Goal: Transaction & Acquisition: Purchase product/service

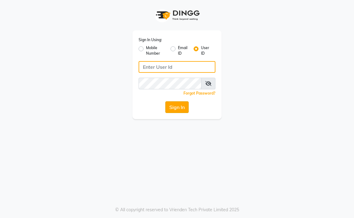
type input "aahaircraft"
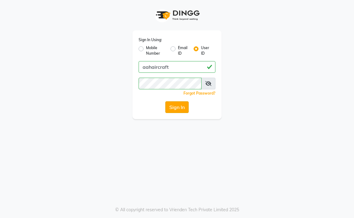
click at [171, 103] on button "Sign In" at bounding box center [176, 107] width 23 height 12
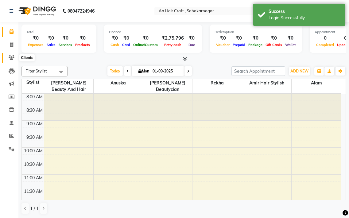
click at [10, 55] on icon at bounding box center [12, 57] width 6 height 5
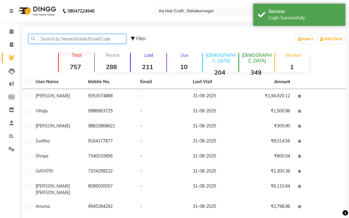
click at [65, 37] on input "text" at bounding box center [78, 39] width 98 height 10
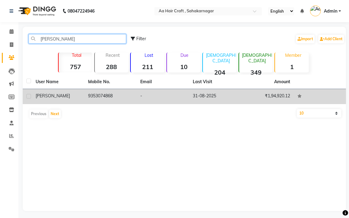
type input "[PERSON_NAME]"
click at [102, 94] on td "9353074868" at bounding box center [110, 96] width 53 height 15
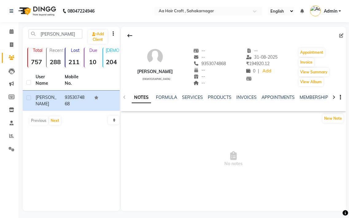
click at [304, 67] on div "Invoice" at bounding box center [314, 62] width 32 height 10
click at [303, 65] on button "Invoice" at bounding box center [306, 62] width 15 height 9
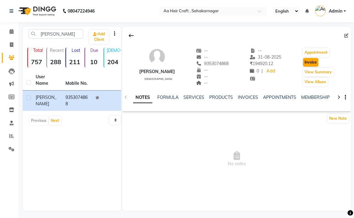
select select "service"
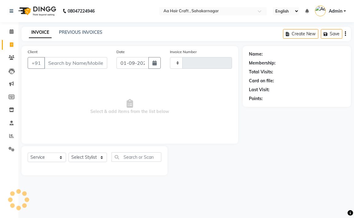
type input "0696"
select select "6074"
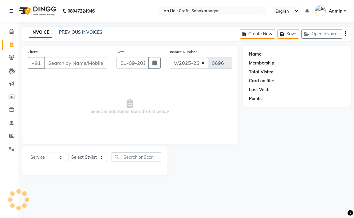
type input "9353074868"
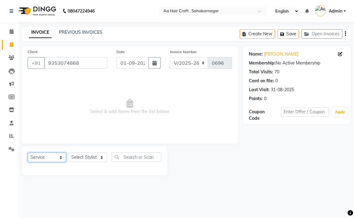
click at [44, 161] on select "Select Service Product Membership Package Voucher Prepaid Gift Card" at bounding box center [47, 158] width 38 height 10
click at [28, 153] on select "Select Service Product Membership Package Voucher Prepaid Gift Card" at bounding box center [47, 158] width 38 height 10
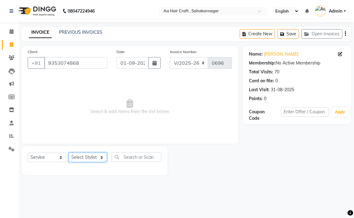
click at [77, 158] on select "Select Stylist [PERSON_NAME] hair stylish [PERSON_NAME] beautycian [PERSON_NAME…" at bounding box center [88, 158] width 38 height 10
select select "80767"
click at [69, 153] on select "Select Stylist [PERSON_NAME] hair stylish [PERSON_NAME] beautycian [PERSON_NAME…" at bounding box center [88, 158] width 38 height 10
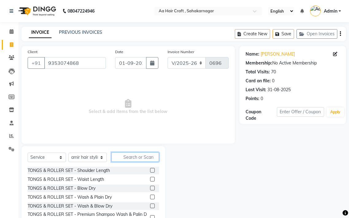
click at [143, 156] on input "text" at bounding box center [136, 157] width 48 height 10
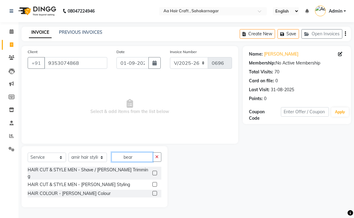
click at [148, 159] on input "bear" at bounding box center [132, 157] width 41 height 10
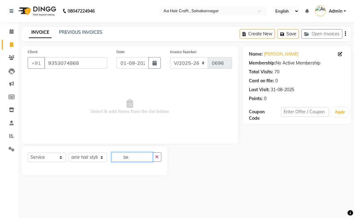
type input "b"
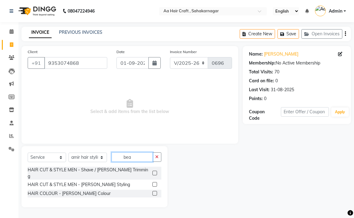
type input "bea"
click at [156, 171] on label at bounding box center [154, 173] width 5 height 5
click at [156, 171] on input "checkbox" at bounding box center [154, 173] width 4 height 4
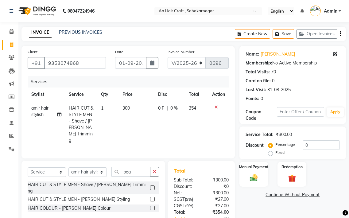
checkbox input "false"
click at [139, 113] on td "300" at bounding box center [137, 124] width 36 height 46
select select "80767"
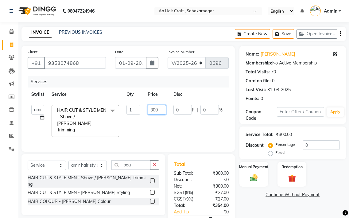
click at [162, 111] on input "300" at bounding box center [157, 110] width 18 height 10
type input "3"
type input "155"
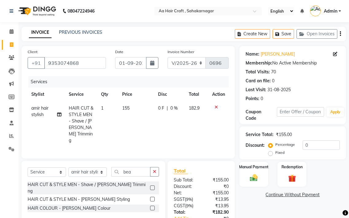
click at [166, 119] on tr "amir hair stylish HAIR CUT & STYLE MEN - Shave / [PERSON_NAME] Trimming 1 155 0…" at bounding box center [128, 124] width 201 height 46
click at [134, 105] on td "155" at bounding box center [137, 124] width 36 height 46
select select "80767"
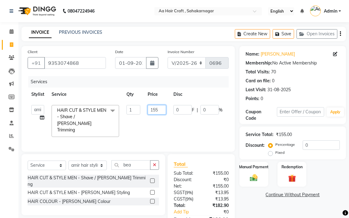
click at [162, 109] on input "155" at bounding box center [157, 110] width 18 height 10
type input "180"
click at [191, 118] on tr "[PERSON_NAME] hair stylish Anuska [PERSON_NAME] beautycian [PERSON_NAME] beauty…" at bounding box center [146, 120] width 237 height 39
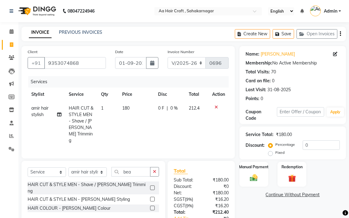
click at [140, 110] on td "180" at bounding box center [137, 124] width 36 height 46
select select "80767"
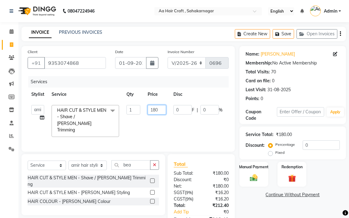
click at [160, 112] on input "180" at bounding box center [157, 110] width 18 height 10
type input "178"
click at [160, 119] on tr "[PERSON_NAME] hair stylish Anuska [PERSON_NAME] beautycian [PERSON_NAME] beauty…" at bounding box center [146, 120] width 237 height 39
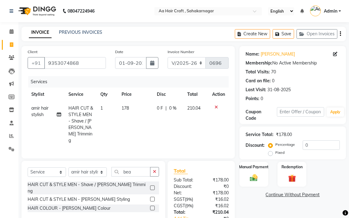
click at [147, 110] on td "178" at bounding box center [135, 124] width 35 height 46
select select "80767"
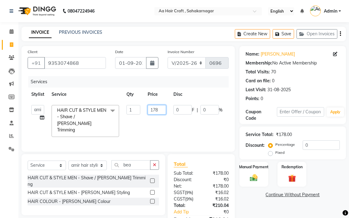
click at [160, 109] on input "178" at bounding box center [157, 110] width 18 height 10
type input "175"
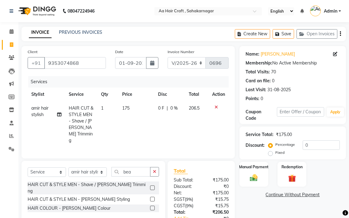
click at [168, 121] on tr "amir hair stylish HAIR CUT & STYLE MEN - Shave / [PERSON_NAME] Trimming 1 175 0…" at bounding box center [128, 124] width 201 height 46
click at [140, 98] on th "Price" at bounding box center [137, 95] width 36 height 14
click at [134, 104] on td "175" at bounding box center [137, 124] width 36 height 46
select select "80767"
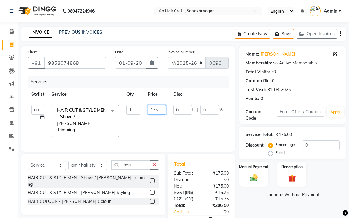
click at [159, 109] on input "175" at bounding box center [157, 110] width 18 height 10
type input "172"
click at [203, 125] on tr "[PERSON_NAME] hair stylish Anuska [PERSON_NAME] beautycian [PERSON_NAME] beauty…" at bounding box center [146, 120] width 237 height 39
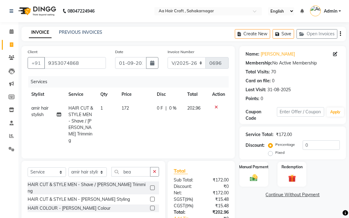
click at [152, 110] on td "172" at bounding box center [135, 124] width 35 height 46
select select "80767"
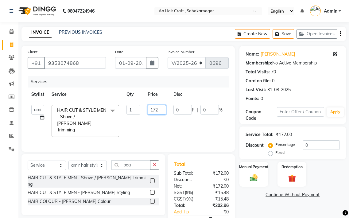
click at [164, 106] on input "172" at bounding box center [157, 110] width 18 height 10
type input "170"
click at [187, 124] on tr "[PERSON_NAME] hair stylish Anuska [PERSON_NAME] beautycian [PERSON_NAME] beauty…" at bounding box center [148, 120] width 240 height 39
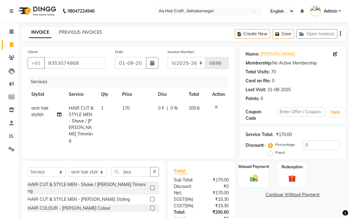
click at [261, 173] on div "Manual Payment" at bounding box center [254, 174] width 30 height 26
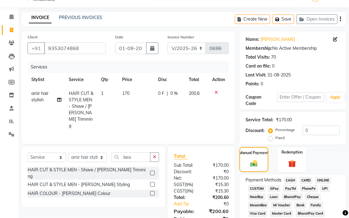
scroll to position [31, 0]
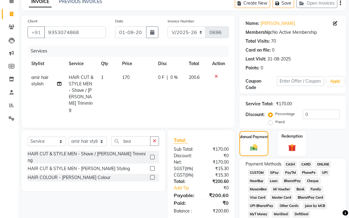
click at [287, 164] on span "CASH" at bounding box center [290, 164] width 13 height 7
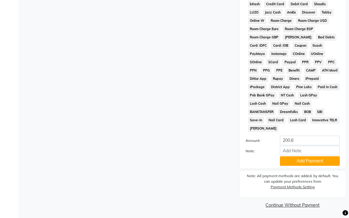
scroll to position [316, 0]
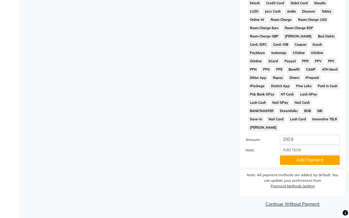
click at [287, 163] on button "Add Payment" at bounding box center [310, 160] width 60 height 10
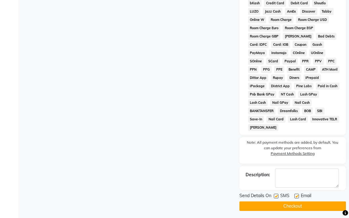
click at [296, 195] on label at bounding box center [297, 196] width 5 height 5
click at [296, 195] on input "checkbox" at bounding box center [297, 196] width 4 height 4
checkbox input "false"
click at [295, 202] on button "Checkout" at bounding box center [293, 207] width 107 height 10
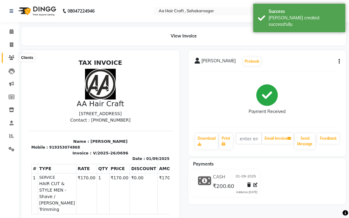
click at [10, 57] on icon at bounding box center [12, 57] width 6 height 5
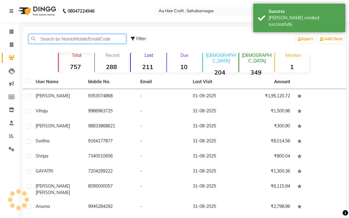
click at [55, 40] on input "text" at bounding box center [78, 39] width 98 height 10
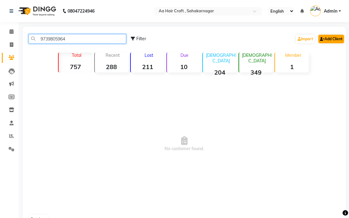
type input "9739805964"
click at [335, 37] on link "Add Client" at bounding box center [332, 39] width 26 height 9
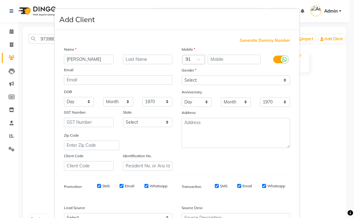
type input "[PERSON_NAME]"
click at [194, 82] on select "Select [DEMOGRAPHIC_DATA] [DEMOGRAPHIC_DATA] Other Prefer Not To Say" at bounding box center [236, 81] width 108 height 10
select select "[DEMOGRAPHIC_DATA]"
click at [182, 76] on select "Select [DEMOGRAPHIC_DATA] [DEMOGRAPHIC_DATA] Other Prefer Not To Say" at bounding box center [236, 81] width 108 height 10
click at [216, 61] on input "text" at bounding box center [234, 60] width 53 height 10
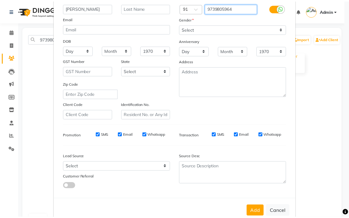
scroll to position [65, 0]
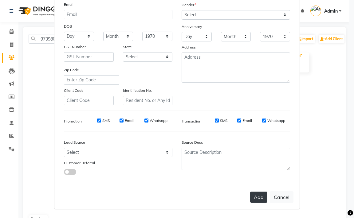
type input "9739805964"
click at [262, 199] on button "Add" at bounding box center [258, 197] width 17 height 11
select select
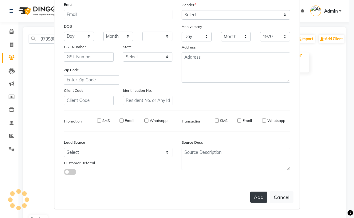
select select
checkbox input "false"
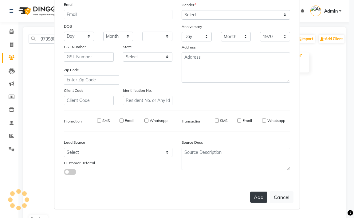
checkbox input "false"
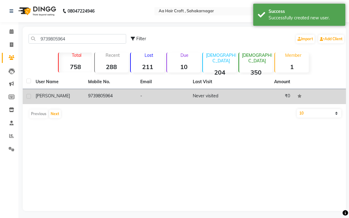
click at [106, 97] on td "9739805964" at bounding box center [110, 96] width 53 height 15
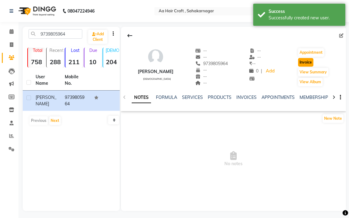
click at [310, 63] on button "Invoice" at bounding box center [305, 62] width 15 height 9
select select "service"
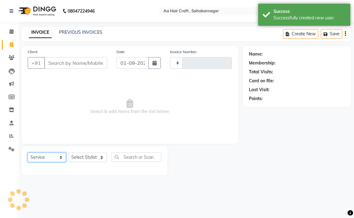
click at [61, 157] on select "Select Service Product Membership Package Voucher Prepaid Gift Card" at bounding box center [47, 158] width 38 height 10
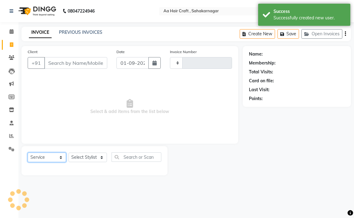
type input "0697"
select select "6074"
click at [28, 153] on select "Select Service Product Membership Package Voucher Prepaid Gift Card" at bounding box center [47, 158] width 38 height 10
type input "9739805964"
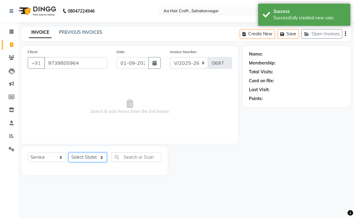
click at [96, 160] on select "Select Stylist [PERSON_NAME] hair stylish [PERSON_NAME] beautycian [PERSON_NAME…" at bounding box center [88, 158] width 38 height 10
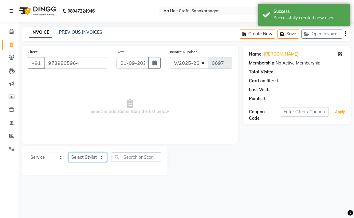
select select "44977"
click at [69, 153] on select "Select Stylist [PERSON_NAME] hair stylish [PERSON_NAME] beautycian [PERSON_NAME…" at bounding box center [88, 158] width 38 height 10
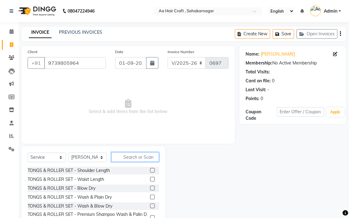
click at [133, 158] on input "text" at bounding box center [136, 157] width 48 height 10
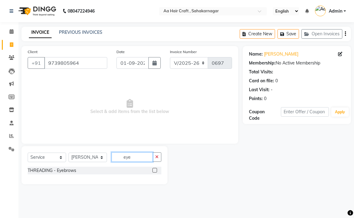
type input "eye"
click at [154, 172] on label at bounding box center [154, 170] width 5 height 5
click at [154, 172] on input "checkbox" at bounding box center [154, 171] width 4 height 4
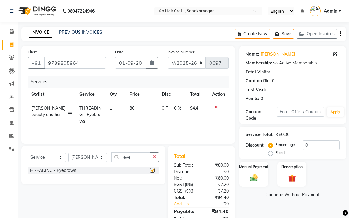
checkbox input "false"
click at [140, 103] on td "80" at bounding box center [142, 114] width 32 height 27
select select "44977"
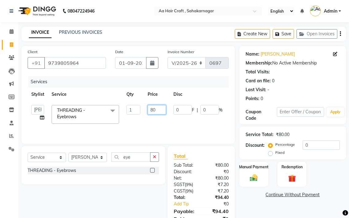
click at [159, 112] on input "80" at bounding box center [157, 110] width 18 height 10
type input "8"
type input "55"
click at [170, 121] on td "0 F | 0 %" at bounding box center [198, 114] width 57 height 26
select select "44977"
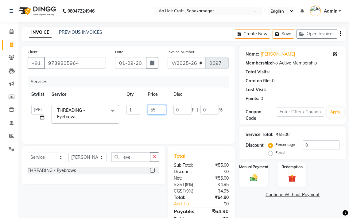
click at [157, 114] on input "55" at bounding box center [157, 110] width 18 height 10
type input "5"
type input "60"
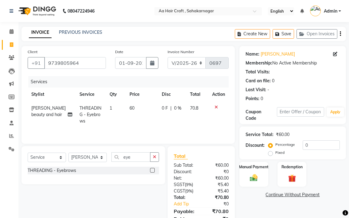
click at [164, 116] on tr "[PERSON_NAME] beauty and hair THREADING - Eyebrows 1 60 0 F | 0 % 70.8" at bounding box center [128, 114] width 201 height 27
click at [136, 107] on td "60" at bounding box center [142, 114] width 32 height 27
select select "44977"
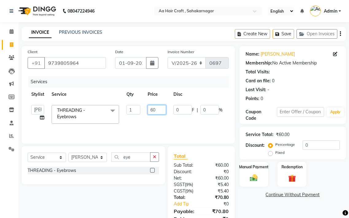
click at [161, 108] on input "60" at bounding box center [157, 110] width 18 height 10
type input "65"
click at [167, 123] on tr "[PERSON_NAME] hair stylish Anuska [PERSON_NAME] beautycian [PERSON_NAME] beauty…" at bounding box center [146, 114] width 237 height 26
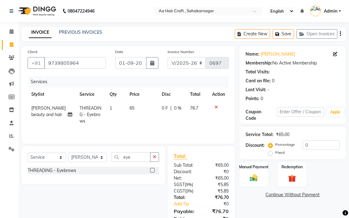
click at [135, 108] on td "65" at bounding box center [142, 114] width 32 height 27
select select "44977"
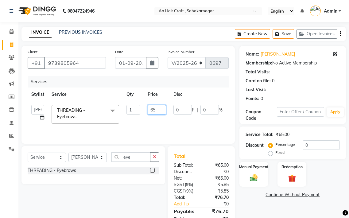
click at [155, 109] on input "65" at bounding box center [157, 110] width 18 height 10
type input "68"
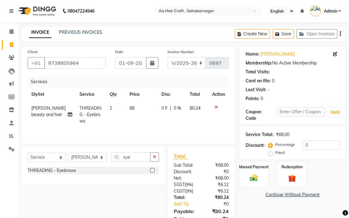
click at [182, 118] on td "0 F | 0 %" at bounding box center [172, 114] width 28 height 27
select select "44977"
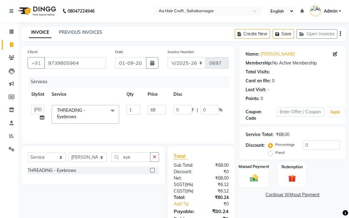
click at [249, 170] on label "Manual Payment" at bounding box center [254, 167] width 31 height 6
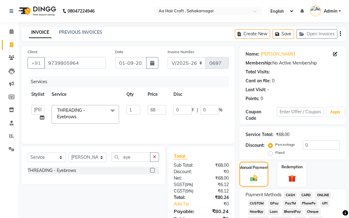
click at [273, 202] on span "GPay" at bounding box center [274, 203] width 13 height 7
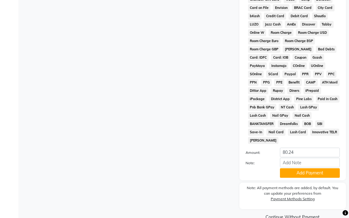
scroll to position [307, 0]
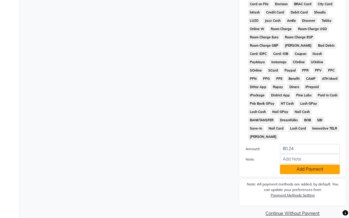
click at [288, 168] on button "Add Payment" at bounding box center [310, 170] width 60 height 10
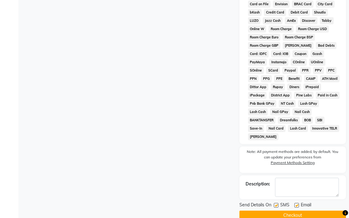
click at [296, 206] on label at bounding box center [297, 205] width 5 height 5
click at [296, 206] on input "checkbox" at bounding box center [297, 206] width 4 height 4
checkbox input "false"
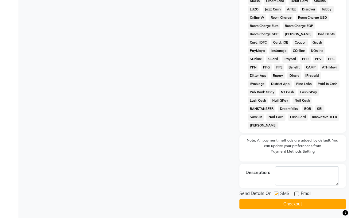
click at [295, 204] on button "Checkout" at bounding box center [293, 204] width 107 height 10
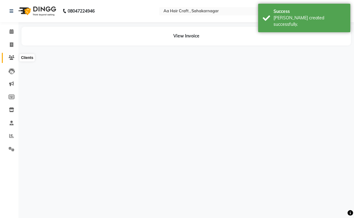
click at [11, 60] on icon at bounding box center [12, 57] width 6 height 5
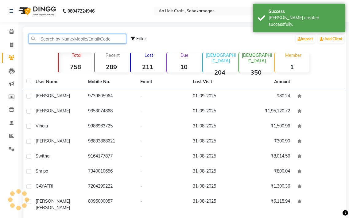
drag, startPoint x: 46, startPoint y: 41, endPoint x: 64, endPoint y: 36, distance: 19.0
click at [46, 41] on input "text" at bounding box center [78, 39] width 98 height 10
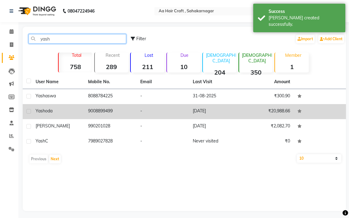
type input "yash"
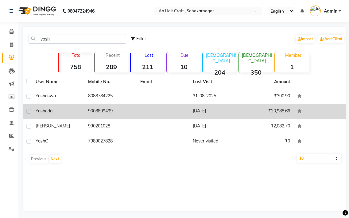
click at [98, 110] on td "9008899499" at bounding box center [110, 111] width 53 height 15
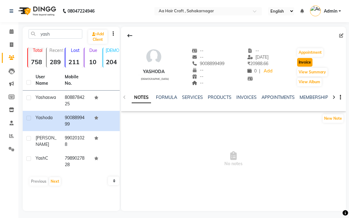
click at [310, 61] on button "Invoice" at bounding box center [304, 62] width 15 height 9
select select "service"
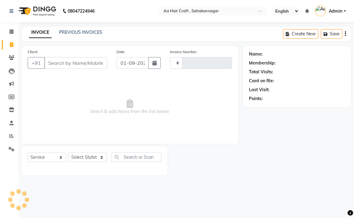
type input "0698"
select select "6074"
type input "9008899499"
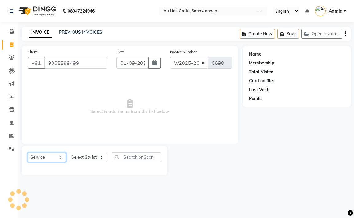
click at [43, 160] on select "Select Service Product Membership Package Voucher Prepaid Gift Card" at bounding box center [47, 158] width 38 height 10
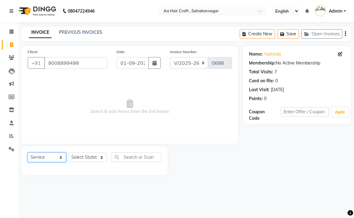
click at [28, 153] on select "Select Service Product Membership Package Voucher Prepaid Gift Card" at bounding box center [47, 158] width 38 height 10
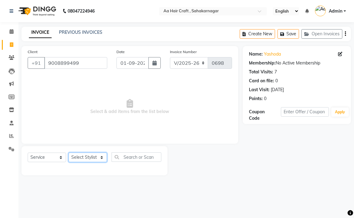
click at [85, 158] on select "Select Stylist [PERSON_NAME] hair stylish [PERSON_NAME] beautycian [PERSON_NAME…" at bounding box center [88, 158] width 38 height 10
select select "61631"
click at [69, 153] on select "Select Stylist [PERSON_NAME] hair stylish [PERSON_NAME] beautycian [PERSON_NAME…" at bounding box center [88, 158] width 38 height 10
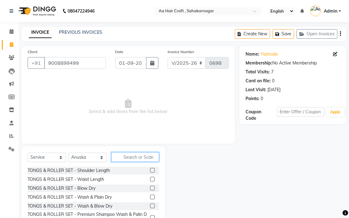
click at [128, 155] on input "text" at bounding box center [136, 157] width 48 height 10
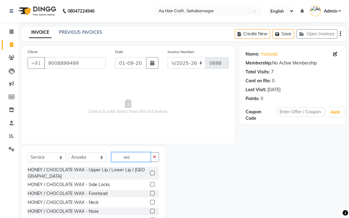
type input "w"
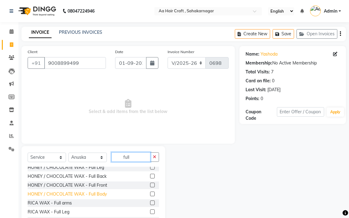
scroll to position [117, 0]
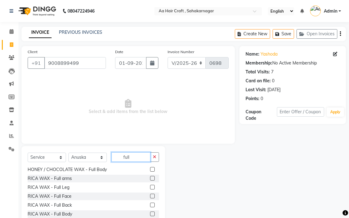
type input "full"
click at [150, 178] on label at bounding box center [152, 178] width 5 height 5
click at [150, 178] on input "checkbox" at bounding box center [152, 179] width 4 height 4
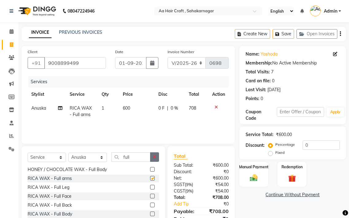
checkbox input "false"
click at [158, 158] on button "button" at bounding box center [154, 157] width 9 height 10
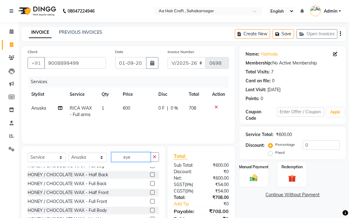
scroll to position [0, 0]
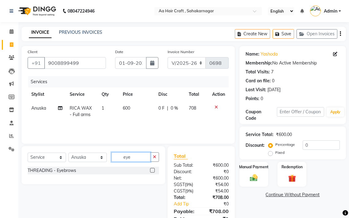
type input "eye"
click at [153, 171] on label at bounding box center [152, 170] width 5 height 5
click at [153, 171] on input "checkbox" at bounding box center [152, 171] width 4 height 4
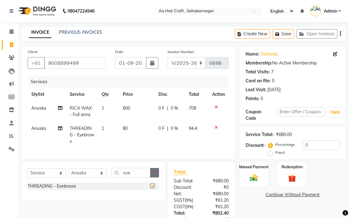
checkbox input "false"
click at [155, 175] on icon "button" at bounding box center [154, 172] width 3 height 4
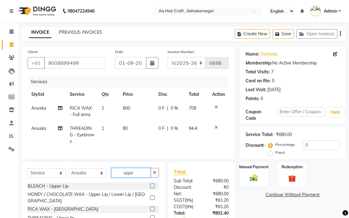
scroll to position [31, 0]
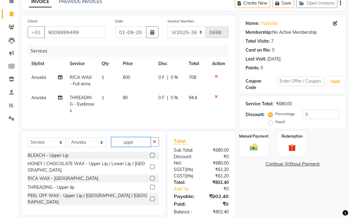
type input "uppe"
click at [151, 187] on label at bounding box center [152, 187] width 5 height 5
click at [151, 187] on input "checkbox" at bounding box center [152, 188] width 4 height 4
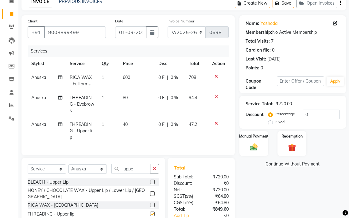
checkbox input "false"
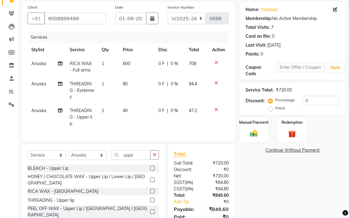
scroll to position [75, 0]
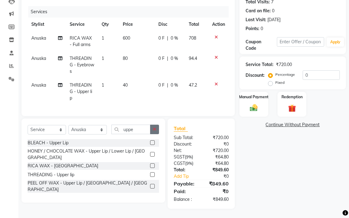
click at [156, 130] on icon "button" at bounding box center [154, 129] width 3 height 4
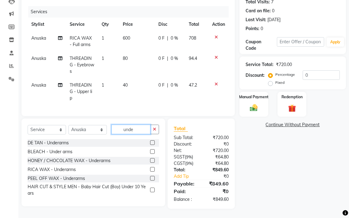
type input "unde"
click at [152, 168] on label at bounding box center [152, 169] width 5 height 5
click at [152, 168] on input "checkbox" at bounding box center [152, 170] width 4 height 4
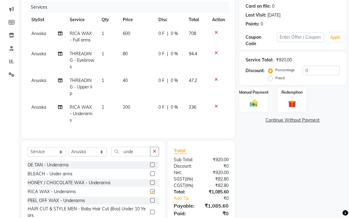
checkbox input "false"
click at [133, 108] on td "200" at bounding box center [137, 113] width 36 height 27
select select "61631"
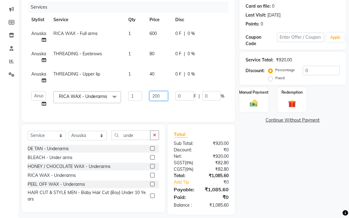
click at [162, 98] on input "200" at bounding box center [159, 96] width 18 height 10
type input "2"
type input "155"
click at [168, 108] on tr "[PERSON_NAME] hair stylish Anuska [PERSON_NAME] beautycian Rekha [PERSON_NAME] …" at bounding box center [147, 99] width 239 height 23
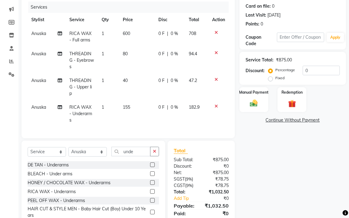
click at [142, 109] on td "155" at bounding box center [137, 113] width 36 height 27
select select "61631"
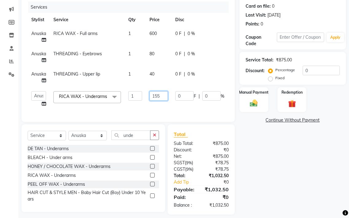
click at [162, 97] on input "155" at bounding box center [159, 96] width 18 height 10
type input "145"
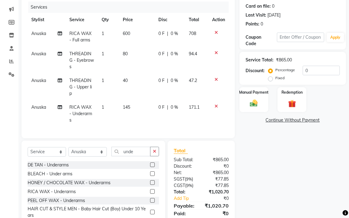
click at [169, 103] on tr "Anuska RICA WAX - Underarms 1 145 0 F | 0 % 171.1" at bounding box center [128, 113] width 201 height 27
click at [139, 103] on td "145" at bounding box center [137, 113] width 36 height 27
select select "61631"
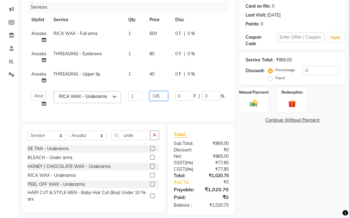
click at [159, 96] on input "145" at bounding box center [159, 96] width 18 height 10
type input "125"
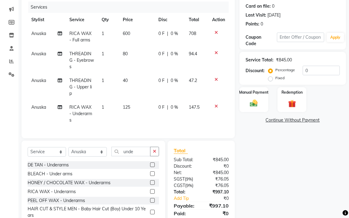
click at [170, 107] on tr "Anuska RICA WAX - Underarms 1 125 0 F | 0 % 147.5" at bounding box center [128, 113] width 201 height 27
click at [132, 105] on td "125" at bounding box center [137, 113] width 36 height 27
select select "61631"
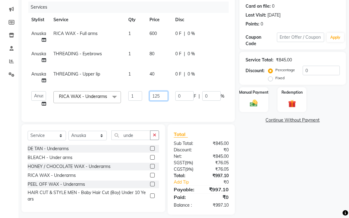
click at [161, 95] on input "125" at bounding box center [159, 96] width 18 height 10
type input "122"
click at [181, 103] on td "0 F | 0 %" at bounding box center [200, 99] width 57 height 23
select select "61631"
click at [164, 34] on td "600" at bounding box center [159, 37] width 26 height 20
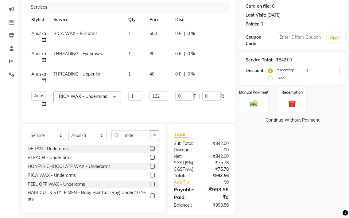
select select "61631"
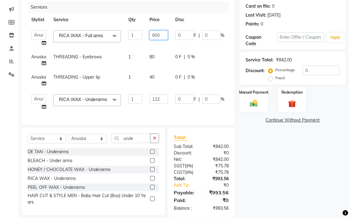
click at [165, 36] on input "600" at bounding box center [159, 35] width 18 height 10
type input "6"
type input "550"
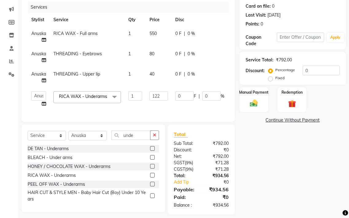
click at [157, 58] on td "80" at bounding box center [159, 57] width 26 height 20
select select "61631"
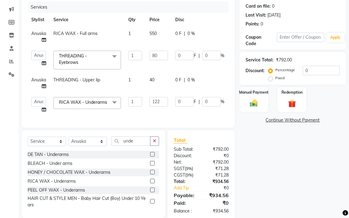
click at [165, 28] on td "550" at bounding box center [159, 37] width 26 height 20
select select "61631"
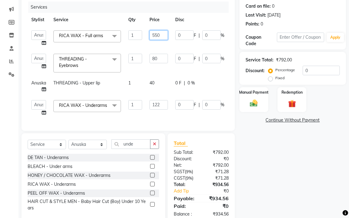
click at [161, 34] on input "550" at bounding box center [159, 35] width 18 height 10
type input "570"
click at [171, 47] on tbody "[PERSON_NAME] hair stylish Anuska [PERSON_NAME] beautycian Rekha [PERSON_NAME] …" at bounding box center [148, 73] width 241 height 93
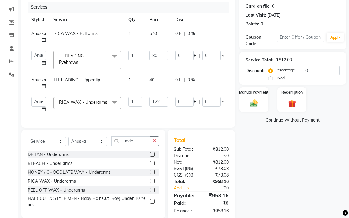
click at [160, 33] on td "570" at bounding box center [159, 37] width 26 height 20
select select "61631"
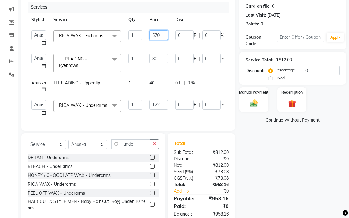
click at [161, 34] on input "570" at bounding box center [159, 35] width 18 height 10
type input "578"
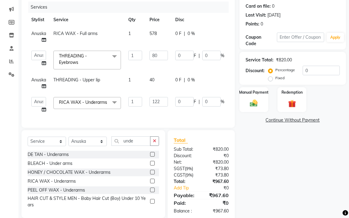
click at [171, 50] on tbody "Anuska RICA WAX - Full arms 1 578 0 F | 0 % 682.04 [PERSON_NAME] hair stylish A…" at bounding box center [148, 72] width 241 height 90
click at [165, 101] on input "122" at bounding box center [159, 102] width 18 height 10
type input "119"
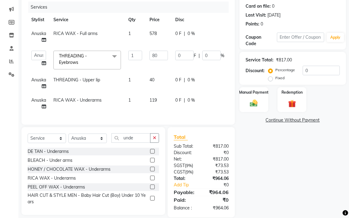
click at [164, 115] on div "Services Stylist Service Qty Price Disc Total Action Anuska RICA WAX - Full arm…" at bounding box center [128, 60] width 201 height 117
click at [159, 25] on th "Price" at bounding box center [159, 20] width 26 height 14
click at [161, 35] on td "578" at bounding box center [159, 37] width 26 height 20
select select "61631"
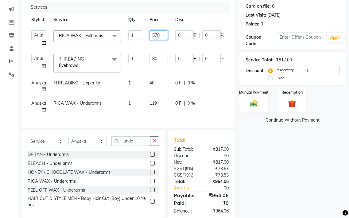
click at [166, 37] on input "578" at bounding box center [159, 35] width 18 height 10
type input "574"
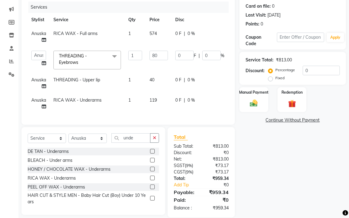
click at [172, 40] on td "0 F | 0 %" at bounding box center [200, 37] width 57 height 20
select select "61631"
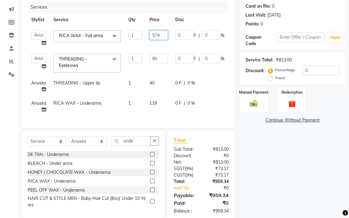
click at [161, 34] on input "574" at bounding box center [159, 35] width 18 height 10
type input "575"
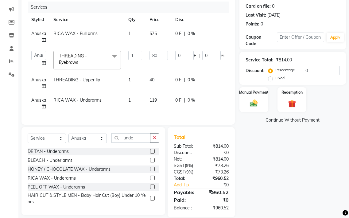
click at [169, 45] on td "575" at bounding box center [159, 37] width 26 height 20
select select "61631"
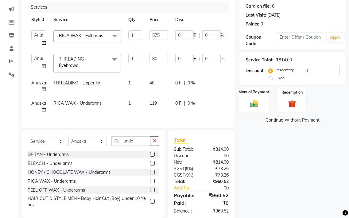
click at [248, 104] on img at bounding box center [254, 103] width 13 height 9
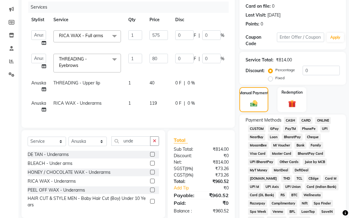
click at [276, 129] on span "GPay" at bounding box center [274, 128] width 13 height 7
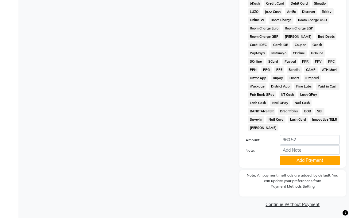
scroll to position [316, 0]
click at [294, 160] on button "Add Payment" at bounding box center [310, 160] width 60 height 10
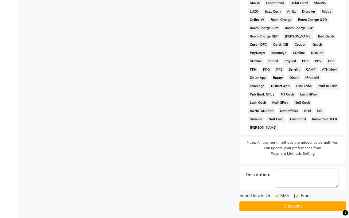
click at [296, 194] on label at bounding box center [297, 196] width 5 height 5
click at [296, 194] on input "checkbox" at bounding box center [297, 196] width 4 height 4
checkbox input "false"
click at [296, 206] on button "Checkout" at bounding box center [293, 207] width 107 height 10
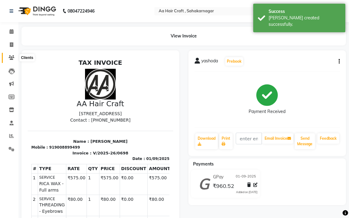
click at [12, 58] on icon at bounding box center [12, 57] width 6 height 5
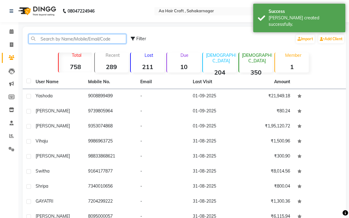
click at [49, 37] on input "text" at bounding box center [78, 39] width 98 height 10
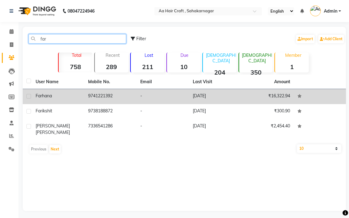
type input "far"
click at [103, 99] on td "9741221392" at bounding box center [110, 96] width 53 height 15
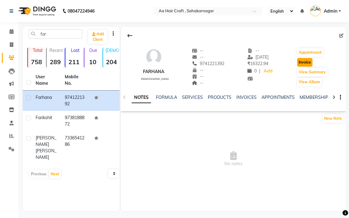
click at [308, 62] on button "Invoice" at bounding box center [304, 62] width 15 height 9
select select "service"
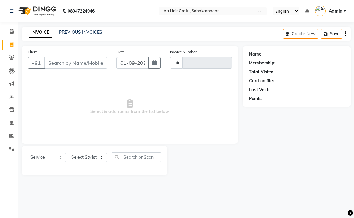
type input "0699"
select select "6074"
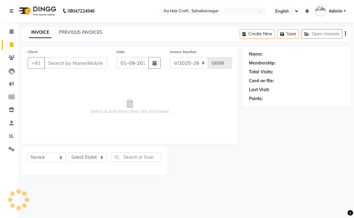
type input "9741221392"
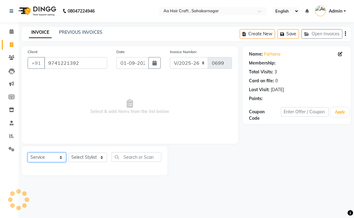
click at [52, 159] on select "Select Service Product Membership Package Voucher Prepaid Gift Card" at bounding box center [47, 158] width 38 height 10
click at [28, 153] on select "Select Service Product Membership Package Voucher Prepaid Gift Card" at bounding box center [47, 158] width 38 height 10
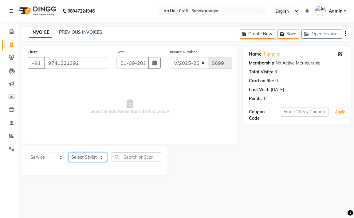
click at [94, 160] on select "Select Stylist [PERSON_NAME] hair stylish [PERSON_NAME] beautycian [PERSON_NAME…" at bounding box center [88, 158] width 38 height 10
select select "61631"
click at [69, 153] on select "Select Stylist [PERSON_NAME] hair stylish [PERSON_NAME] beautycian [PERSON_NAME…" at bounding box center [88, 158] width 38 height 10
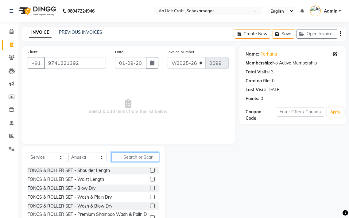
click at [137, 160] on input "text" at bounding box center [136, 157] width 48 height 10
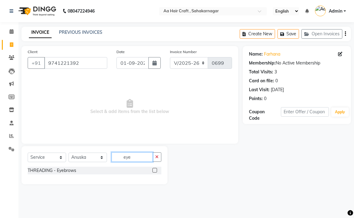
type input "eye"
click at [153, 170] on label at bounding box center [154, 170] width 5 height 5
click at [153, 170] on input "checkbox" at bounding box center [154, 171] width 4 height 4
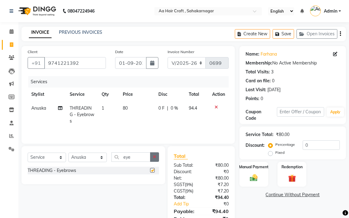
checkbox input "false"
click at [154, 157] on icon "button" at bounding box center [154, 157] width 3 height 4
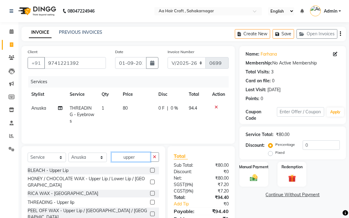
type input "upper"
click at [151, 200] on label at bounding box center [152, 202] width 5 height 5
click at [151, 201] on input "checkbox" at bounding box center [152, 203] width 4 height 4
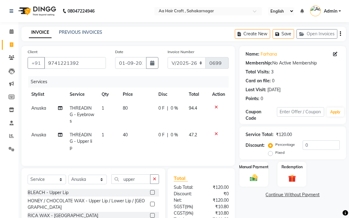
checkbox input "false"
click at [155, 181] on icon "button" at bounding box center [154, 179] width 3 height 4
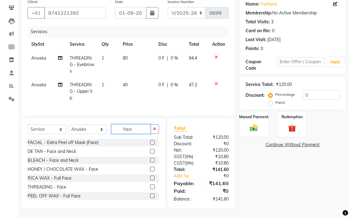
scroll to position [55, 0]
type input "face"
click at [150, 188] on label at bounding box center [152, 187] width 5 height 5
click at [150, 188] on input "checkbox" at bounding box center [152, 187] width 4 height 4
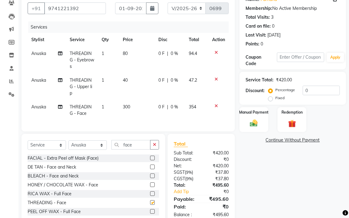
checkbox input "false"
click at [152, 149] on button "button" at bounding box center [154, 145] width 9 height 10
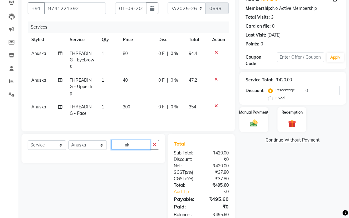
type input "mk"
click at [44, 150] on select "Select Service Product Membership Package Voucher Prepaid Gift Card" at bounding box center [47, 145] width 38 height 10
select select "product"
click at [28, 145] on select "Select Service Product Membership Package Voucher Prepaid Gift Card" at bounding box center [47, 145] width 38 height 10
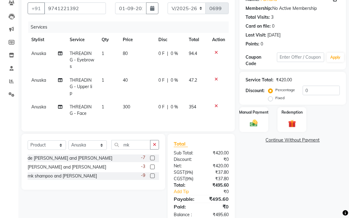
click at [152, 178] on label at bounding box center [152, 176] width 5 height 5
click at [152, 178] on input "checkbox" at bounding box center [152, 176] width 4 height 4
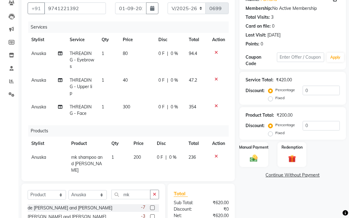
checkbox input "false"
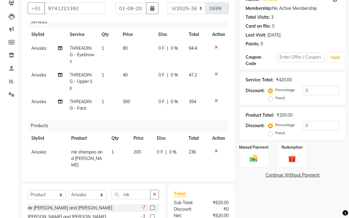
click at [142, 156] on td "200" at bounding box center [141, 158] width 23 height 27
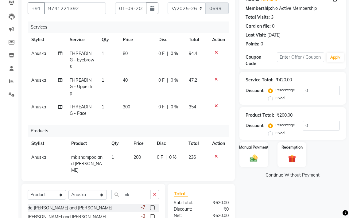
select select "61631"
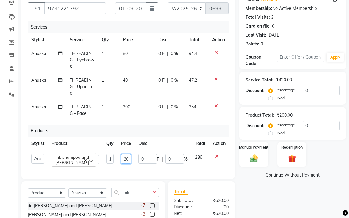
click at [121, 158] on input "200" at bounding box center [126, 159] width 10 height 10
type input "2"
type input "2900"
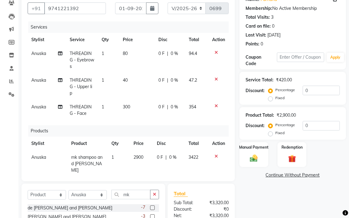
click at [155, 114] on td "0 F | 0 %" at bounding box center [170, 110] width 30 height 20
select select "61631"
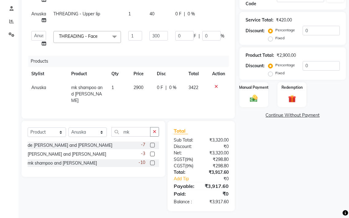
scroll to position [115, 0]
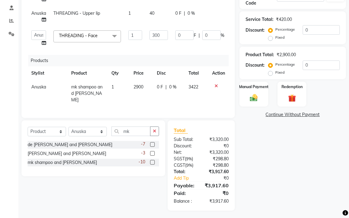
click at [151, 84] on td "2900" at bounding box center [141, 93] width 23 height 27
select select "61631"
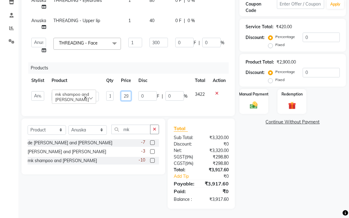
click at [126, 91] on input "2900" at bounding box center [126, 96] width 10 height 10
type input "2"
type input "3000"
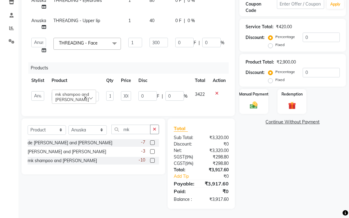
click at [147, 103] on div "Services Stylist Service Qty Price Disc Total Action Anuska THREADING - Eyebrow…" at bounding box center [128, 39] width 201 height 142
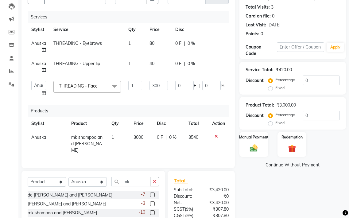
scroll to position [54, 0]
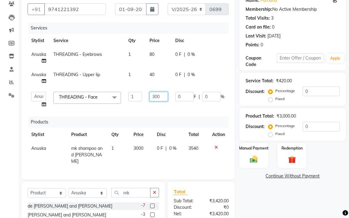
click at [164, 94] on input "300" at bounding box center [159, 97] width 18 height 10
type input "325"
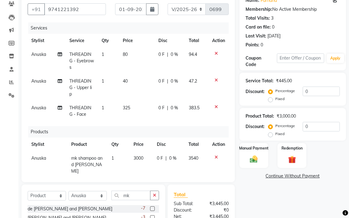
click at [173, 109] on td "0 F | 0 %" at bounding box center [170, 111] width 30 height 20
select select "61631"
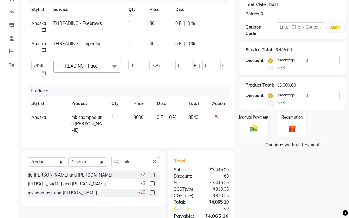
scroll to position [84, 0]
click at [164, 66] on input "325" at bounding box center [159, 66] width 18 height 10
type input "319"
click at [169, 74] on tr "[PERSON_NAME] hair stylish Anuska [PERSON_NAME] beautycian Rekha [PERSON_NAME] …" at bounding box center [147, 68] width 239 height 23
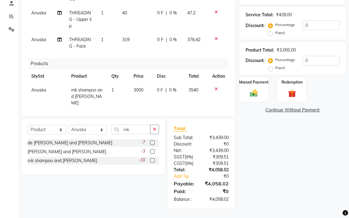
scroll to position [0, 0]
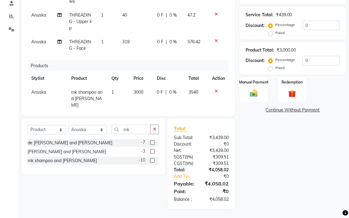
click at [136, 41] on td "319" at bounding box center [136, 45] width 35 height 20
select select "61631"
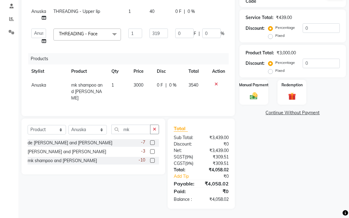
scroll to position [115, 0]
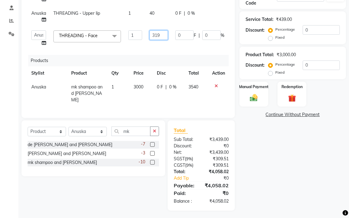
click at [160, 33] on input "319" at bounding box center [159, 35] width 18 height 10
type input "322"
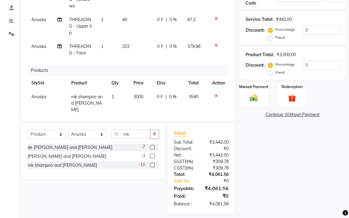
click at [175, 48] on td "0 F | 0 %" at bounding box center [169, 50] width 30 height 20
select select "61631"
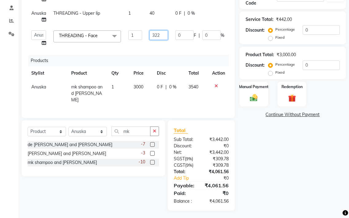
click at [161, 33] on input "322" at bounding box center [159, 35] width 18 height 10
type input "321"
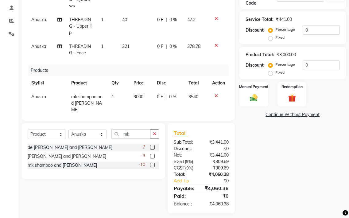
click at [176, 50] on td "0 F | 0 %" at bounding box center [169, 50] width 30 height 20
select select "61631"
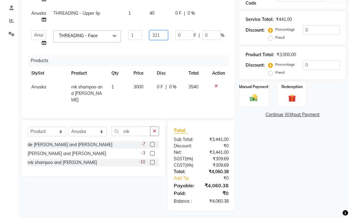
click at [160, 37] on input "321" at bounding box center [159, 35] width 18 height 10
type input "309"
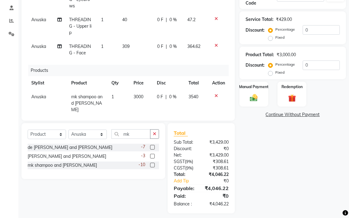
click at [175, 42] on td "0 F | 0 %" at bounding box center [169, 50] width 30 height 20
select select "61631"
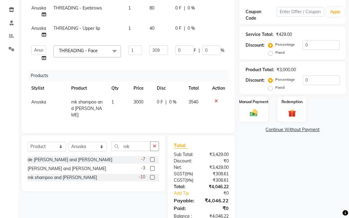
scroll to position [84, 0]
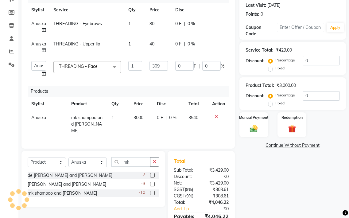
click at [162, 23] on td "80" at bounding box center [159, 27] width 26 height 20
select select "61631"
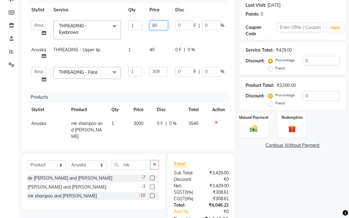
click at [161, 26] on input "80" at bounding box center [159, 26] width 18 height 10
type input "8"
type input "55"
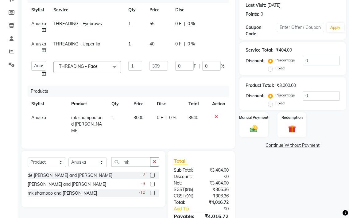
click at [160, 39] on tbody "Anuska THREADING - Eyebrows 1 55 0 F | 0 % 64.9 Anuska THREADING - Upper lip 1 …" at bounding box center [148, 49] width 241 height 64
click at [159, 25] on td "55" at bounding box center [159, 27] width 26 height 20
select select "61631"
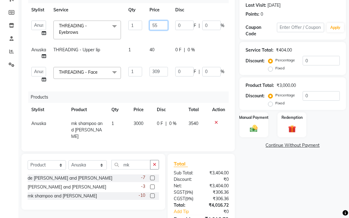
click at [164, 25] on input "55" at bounding box center [159, 26] width 18 height 10
type input "58"
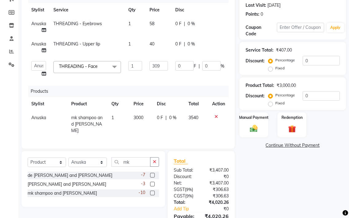
click at [169, 36] on td "58" at bounding box center [159, 27] width 26 height 20
select select "61631"
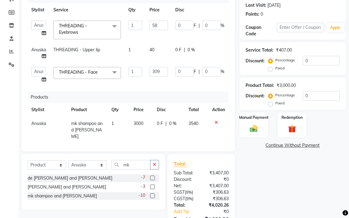
scroll to position [1, 0]
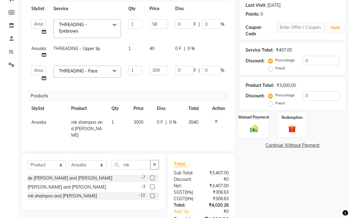
click at [262, 125] on div "Manual Payment" at bounding box center [254, 125] width 30 height 26
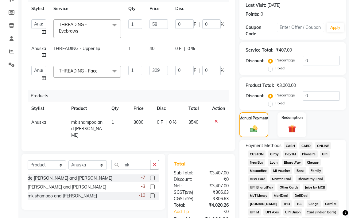
click at [275, 153] on span "GPay" at bounding box center [274, 154] width 13 height 7
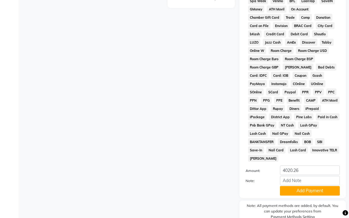
scroll to position [351, 0]
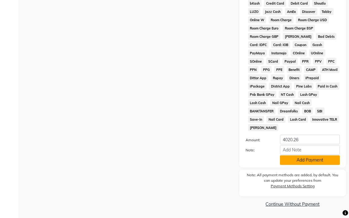
click at [304, 161] on button "Add Payment" at bounding box center [310, 160] width 60 height 10
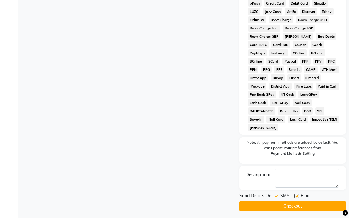
click at [295, 196] on label at bounding box center [297, 196] width 5 height 5
click at [295, 196] on input "checkbox" at bounding box center [297, 196] width 4 height 4
checkbox input "false"
click at [288, 206] on button "Checkout" at bounding box center [293, 207] width 107 height 10
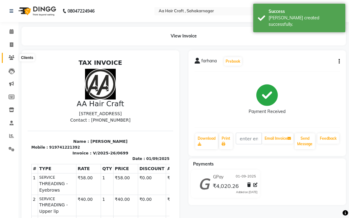
click at [10, 57] on icon at bounding box center [12, 57] width 6 height 5
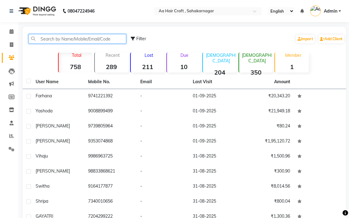
click at [56, 37] on input "text" at bounding box center [78, 39] width 98 height 10
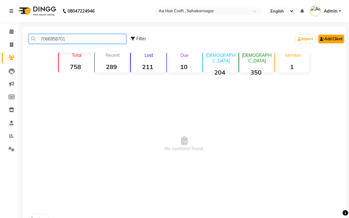
type input "7066958701"
click at [322, 38] on icon at bounding box center [322, 39] width 5 height 4
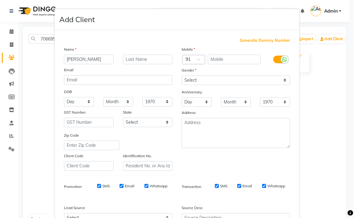
type input "[PERSON_NAME]"
click at [194, 80] on select "Select [DEMOGRAPHIC_DATA] [DEMOGRAPHIC_DATA] Other Prefer Not To Say" at bounding box center [236, 81] width 108 height 10
select select "[DEMOGRAPHIC_DATA]"
click at [182, 76] on select "Select [DEMOGRAPHIC_DATA] [DEMOGRAPHIC_DATA] Other Prefer Not To Say" at bounding box center [236, 81] width 108 height 10
click at [209, 58] on input "text" at bounding box center [234, 60] width 53 height 10
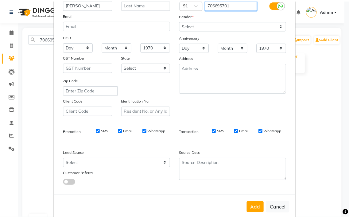
scroll to position [65, 0]
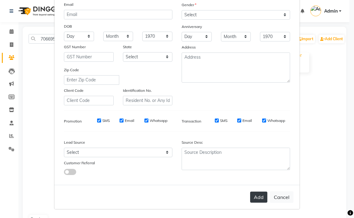
type input "706695701"
click at [258, 194] on button "Add" at bounding box center [258, 197] width 17 height 11
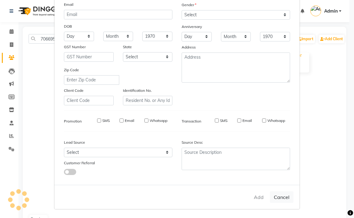
select select
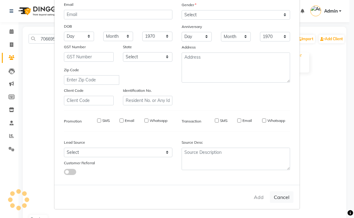
select select
checkbox input "false"
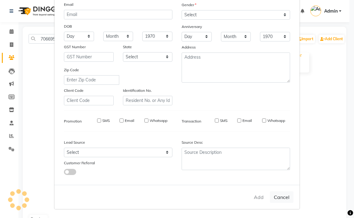
checkbox input "false"
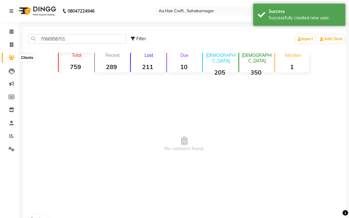
click at [10, 56] on icon at bounding box center [12, 57] width 6 height 5
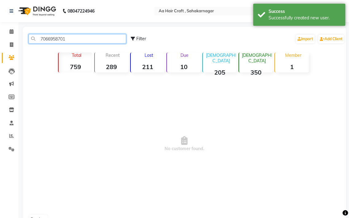
click at [76, 37] on input "7066958701" at bounding box center [78, 39] width 98 height 10
type input "7"
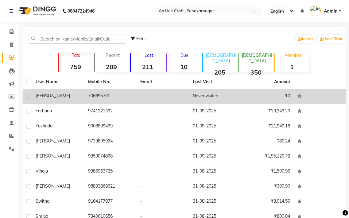
drag, startPoint x: 51, startPoint y: 99, endPoint x: 116, endPoint y: 99, distance: 65.4
click at [53, 99] on td "[PERSON_NAME]" at bounding box center [58, 96] width 53 height 15
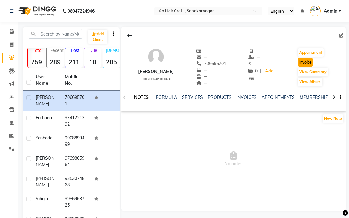
click at [298, 61] on button "Invoice" at bounding box center [305, 62] width 15 height 9
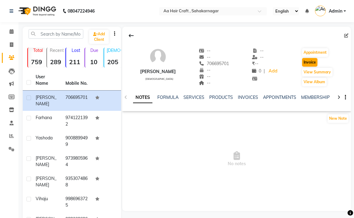
select select "6074"
select select "service"
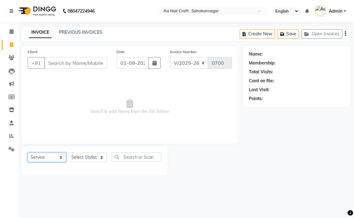
click at [53, 157] on select "Select Service Product Membership Package Voucher Prepaid Gift Card" at bounding box center [47, 158] width 38 height 10
type input "706695701"
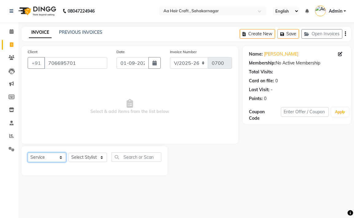
click at [28, 153] on select "Select Service Product Membership Package Voucher Prepaid Gift Card" at bounding box center [47, 158] width 38 height 10
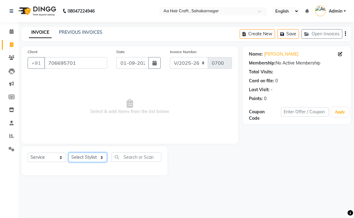
drag, startPoint x: 81, startPoint y: 157, endPoint x: 83, endPoint y: 153, distance: 4.0
click at [82, 156] on select "Select Stylist [PERSON_NAME] hair stylish [PERSON_NAME] beautycian [PERSON_NAME…" at bounding box center [88, 158] width 38 height 10
select select "88749"
click at [69, 153] on select "Select Stylist [PERSON_NAME] hair stylish [PERSON_NAME] beautycian [PERSON_NAME…" at bounding box center [88, 158] width 38 height 10
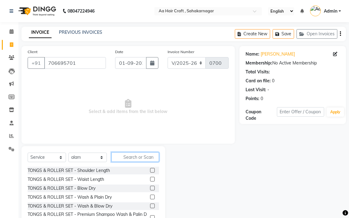
click at [125, 156] on input "text" at bounding box center [136, 157] width 48 height 10
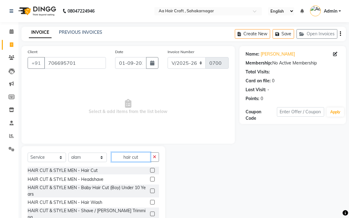
type input "hair cut"
click at [150, 171] on label at bounding box center [152, 170] width 5 height 5
click at [150, 171] on input "checkbox" at bounding box center [152, 171] width 4 height 4
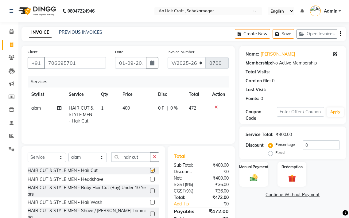
checkbox input "false"
click at [144, 105] on td "400" at bounding box center [137, 114] width 36 height 27
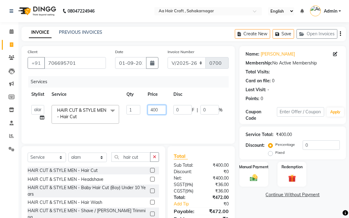
click at [161, 110] on input "400" at bounding box center [157, 110] width 18 height 10
type input "4"
type input "255"
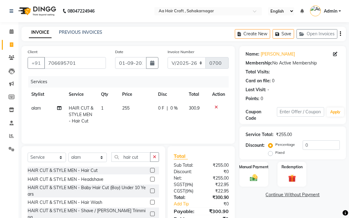
click at [155, 126] on tr "alam HAIR CUT & STYLE MEN - Hair Cut 1 255 0 F | 0 % 300.9" at bounding box center [128, 114] width 201 height 27
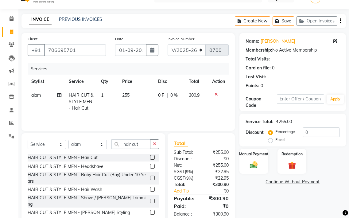
scroll to position [28, 0]
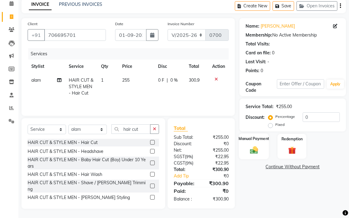
click at [248, 144] on div "Manual Payment" at bounding box center [254, 146] width 30 height 26
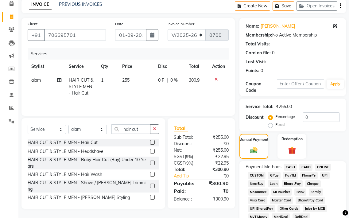
click at [272, 172] on span "GPay" at bounding box center [274, 175] width 13 height 7
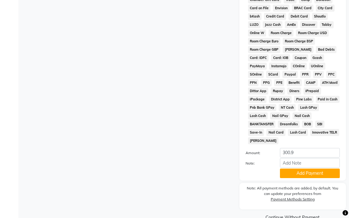
scroll to position [304, 0]
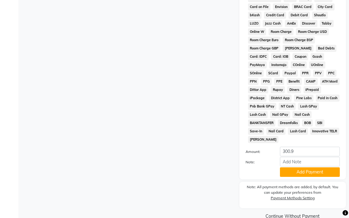
click at [285, 177] on div "Payment Methods CASH CARD ONLINE CUSTOM GPay PayTM PhonePe UPI NearBuy Loan Bha…" at bounding box center [293, 32] width 107 height 295
click at [286, 176] on button "Add Payment" at bounding box center [310, 172] width 60 height 10
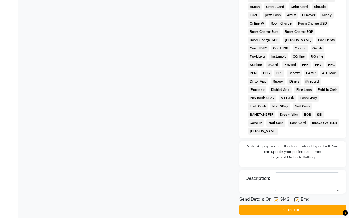
scroll to position [319, 0]
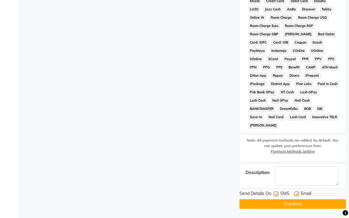
click at [296, 194] on label at bounding box center [297, 194] width 5 height 5
click at [296, 194] on input "checkbox" at bounding box center [297, 194] width 4 height 4
checkbox input "false"
click at [296, 202] on button "Checkout" at bounding box center [293, 204] width 107 height 10
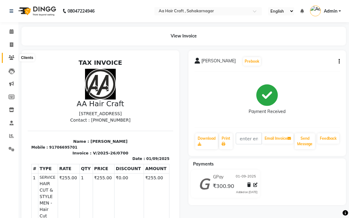
click at [12, 59] on icon at bounding box center [12, 57] width 6 height 5
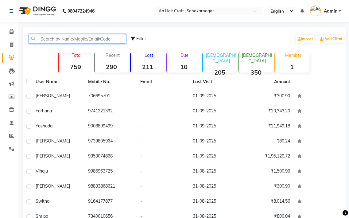
click at [66, 35] on input "text" at bounding box center [78, 39] width 98 height 10
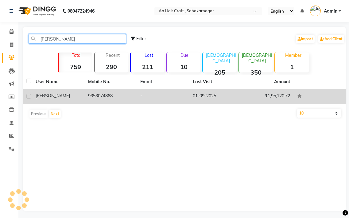
type input "[PERSON_NAME]"
click at [99, 96] on td "9353074868" at bounding box center [110, 96] width 53 height 15
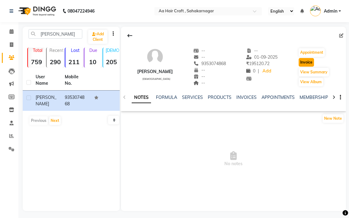
click at [301, 59] on button "Invoice" at bounding box center [306, 62] width 15 height 9
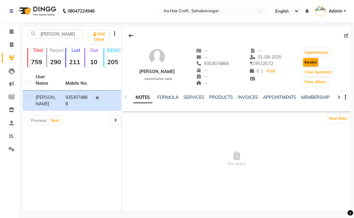
select select "6074"
select select "service"
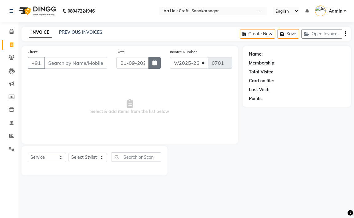
type input "9353074868"
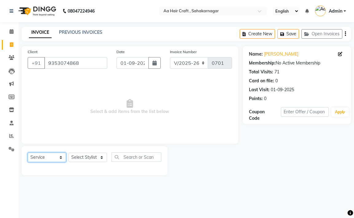
click at [46, 157] on select "Select Service Product Membership Package Voucher Prepaid Gift Card" at bounding box center [47, 158] width 38 height 10
click at [28, 153] on select "Select Service Product Membership Package Voucher Prepaid Gift Card" at bounding box center [47, 158] width 38 height 10
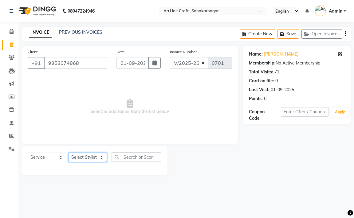
click at [91, 159] on select "Select Stylist [PERSON_NAME] hair stylish [PERSON_NAME] beautycian [PERSON_NAME…" at bounding box center [88, 158] width 38 height 10
select select "44977"
click at [69, 153] on select "Select Stylist [PERSON_NAME] hair stylish [PERSON_NAME] beautycian [PERSON_NAME…" at bounding box center [88, 158] width 38 height 10
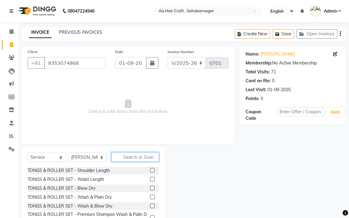
click at [145, 160] on input "text" at bounding box center [136, 157] width 48 height 10
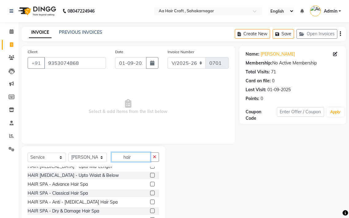
scroll to position [92, 0]
type input "hair"
click at [150, 191] on label at bounding box center [152, 193] width 5 height 5
click at [150, 192] on input "checkbox" at bounding box center [152, 194] width 4 height 4
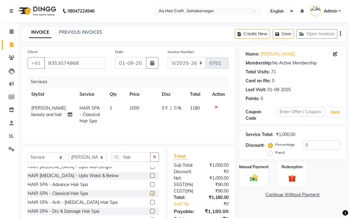
checkbox input "false"
click at [137, 107] on td "1000" at bounding box center [142, 114] width 32 height 27
select select "44977"
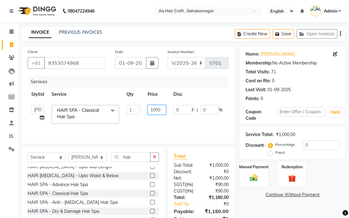
click at [163, 110] on input "1000" at bounding box center [157, 110] width 18 height 10
type input "1010"
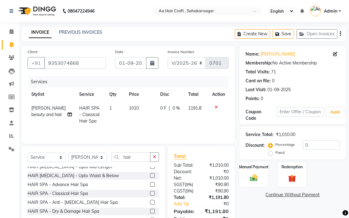
click at [180, 117] on td "0 F | 0 %" at bounding box center [171, 114] width 28 height 27
select select "44977"
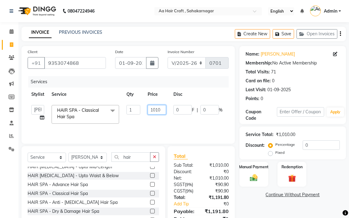
click at [163, 111] on input "1010" at bounding box center [157, 110] width 18 height 10
type input "1025"
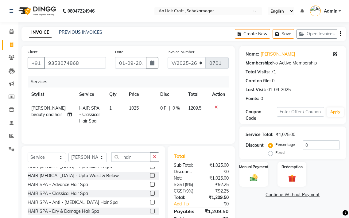
click at [168, 120] on tr "[PERSON_NAME] beauty and hair HAIR SPA - Classical Hair Spa 1 1025 0 F | 0 % 12…" at bounding box center [128, 114] width 201 height 27
click at [144, 112] on td "1025" at bounding box center [140, 114] width 31 height 27
select select "44977"
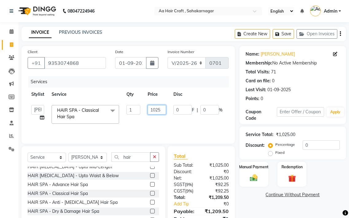
click at [165, 109] on input "1025" at bounding box center [157, 110] width 18 height 10
type input "1020"
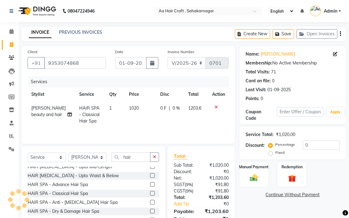
click at [166, 117] on tr "[PERSON_NAME] beauty and hair HAIR SPA - Classical Hair Spa 1 1020 0 F | 0 % 12…" at bounding box center [128, 114] width 201 height 27
click at [140, 107] on td "1020" at bounding box center [140, 114] width 31 height 27
select select "44977"
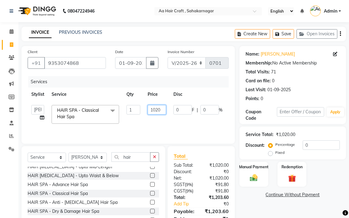
click at [164, 110] on input "1020" at bounding box center [157, 110] width 18 height 10
type input "1017"
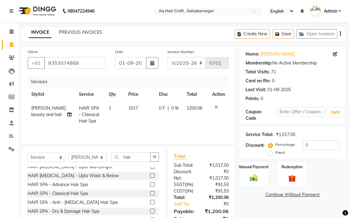
click at [167, 117] on tr "[PERSON_NAME] beauty and hair HAIR SPA - Classical Hair Spa 1 1017 0 F | 0 % 12…" at bounding box center [128, 114] width 201 height 27
click at [245, 174] on div "Manual Payment" at bounding box center [254, 174] width 30 height 26
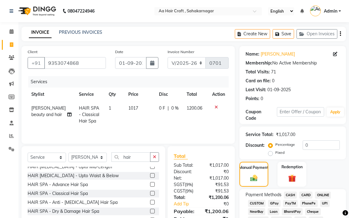
click at [273, 202] on span "GPay" at bounding box center [274, 203] width 13 height 7
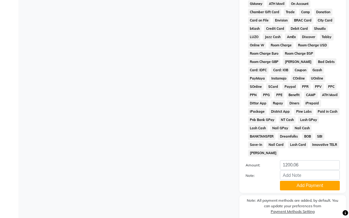
scroll to position [307, 0]
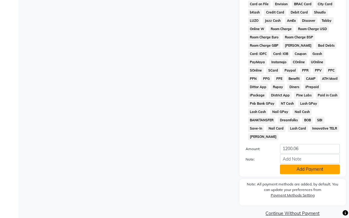
click at [301, 168] on button "Add Payment" at bounding box center [310, 170] width 60 height 10
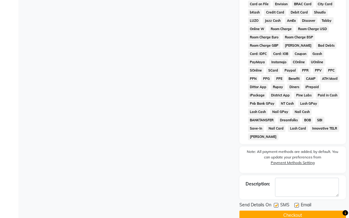
click at [297, 204] on label at bounding box center [297, 205] width 5 height 5
click at [297, 204] on input "checkbox" at bounding box center [297, 206] width 4 height 4
checkbox input "false"
click at [297, 210] on div "Send Details On SMS Email Checkout" at bounding box center [293, 211] width 107 height 18
click at [297, 212] on button "Checkout" at bounding box center [293, 216] width 107 height 10
